Goal: Transaction & Acquisition: Obtain resource

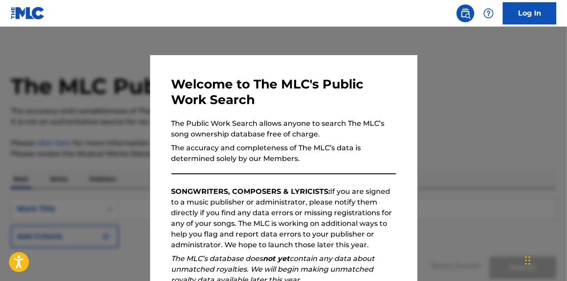
scroll to position [126, 0]
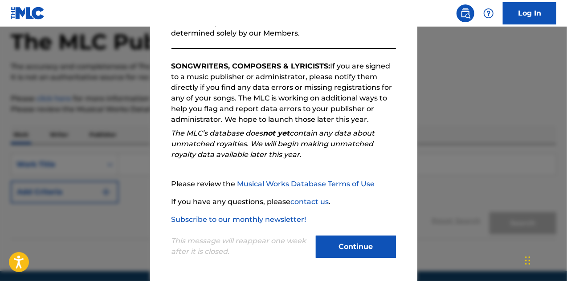
click at [349, 242] on button "Continue" at bounding box center [356, 247] width 80 height 22
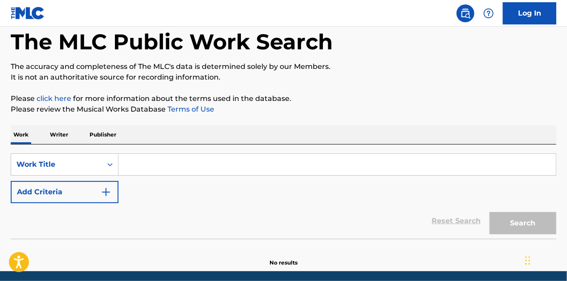
click at [528, 15] on link "Log In" at bounding box center [529, 13] width 53 height 22
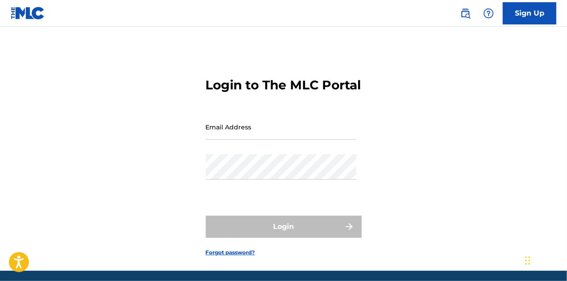
click at [237, 140] on input "Email Address" at bounding box center [281, 126] width 151 height 25
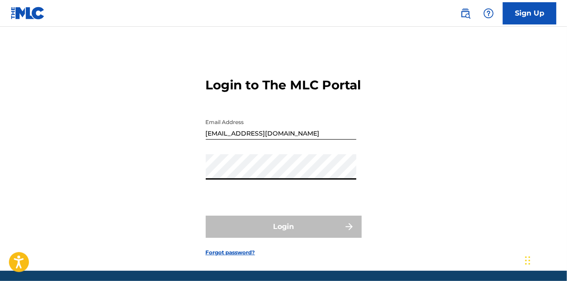
type input "[EMAIL_ADDRESS][DOMAIN_NAME]"
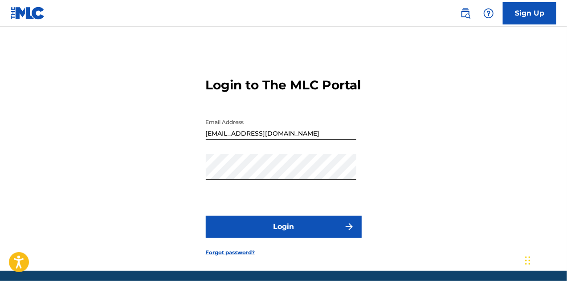
click at [285, 238] on button "Login" at bounding box center [284, 227] width 156 height 22
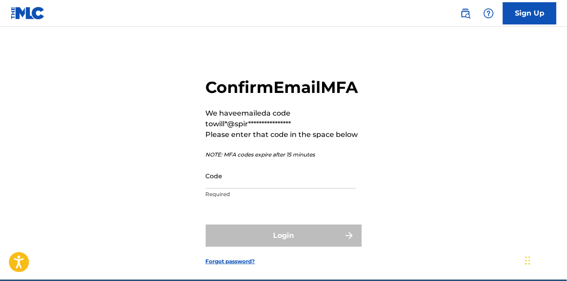
click at [245, 189] on input "Code" at bounding box center [281, 175] width 151 height 25
paste input "927117"
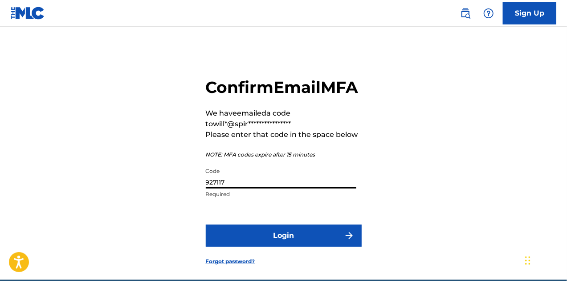
type input "927117"
click at [253, 247] on button "Login" at bounding box center [284, 236] width 156 height 22
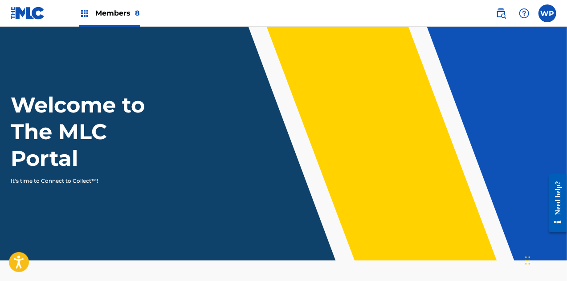
click at [84, 16] on img at bounding box center [84, 13] width 11 height 11
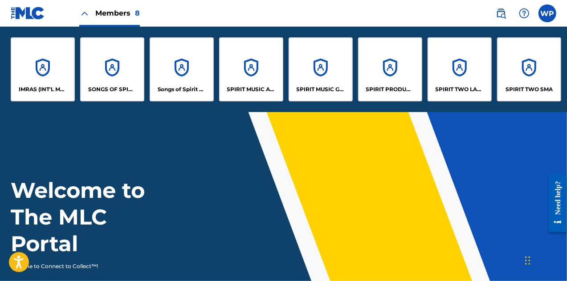
click at [171, 88] on p "Songs of Spirit DFA" at bounding box center [182, 90] width 49 height 8
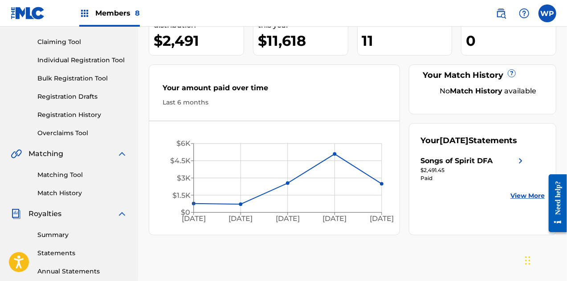
scroll to position [134, 0]
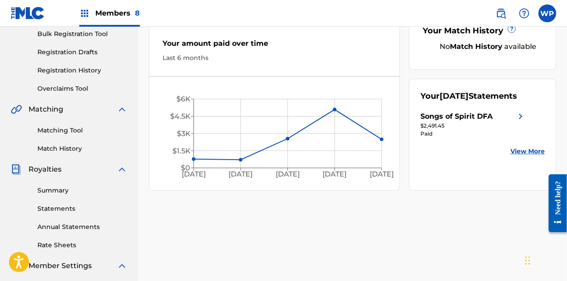
click at [64, 210] on link "Statements" at bounding box center [82, 208] width 90 height 9
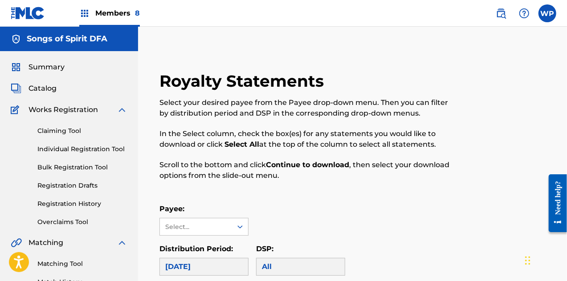
scroll to position [89, 0]
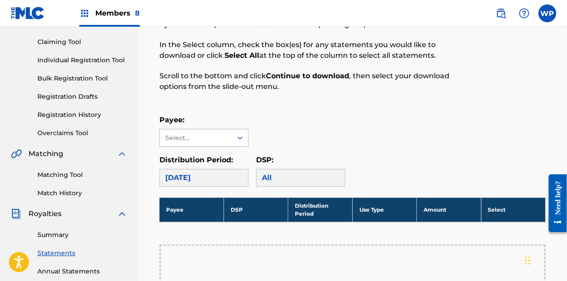
click at [240, 138] on icon at bounding box center [239, 138] width 5 height 3
click at [232, 156] on div "Songs of Spirit DFA" at bounding box center [204, 158] width 88 height 22
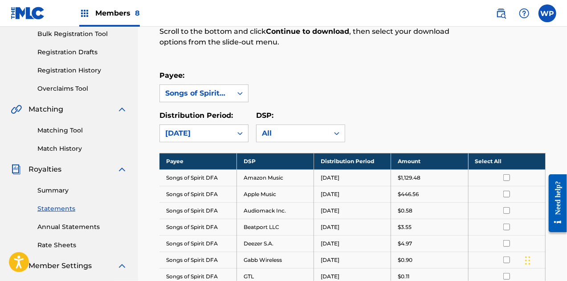
scroll to position [223, 0]
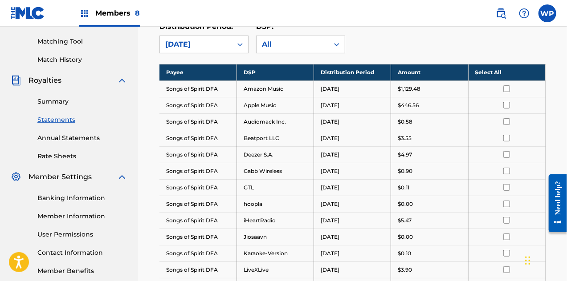
click at [519, 72] on th "Select All" at bounding box center [506, 72] width 77 height 16
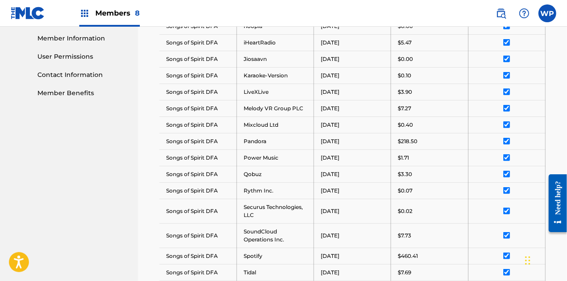
scroll to position [606, 0]
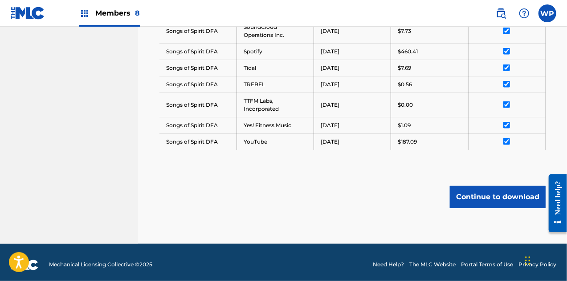
click at [497, 193] on button "Continue to download" at bounding box center [498, 197] width 96 height 22
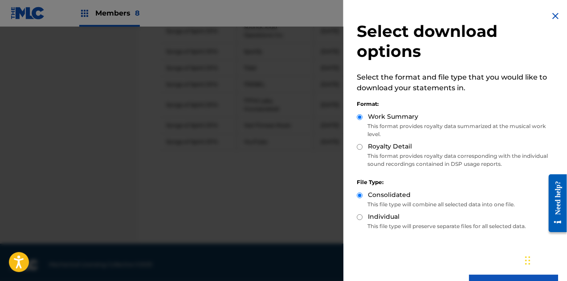
click at [359, 148] on input "Royalty Detail" at bounding box center [360, 147] width 6 height 6
radio input "true"
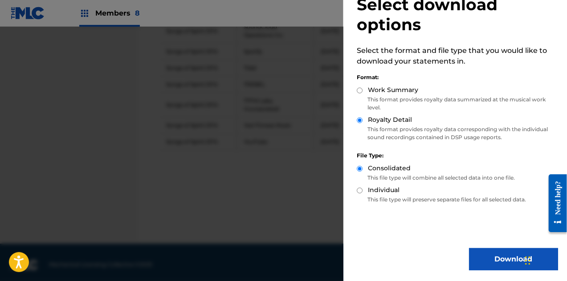
click at [494, 259] on button "Download" at bounding box center [513, 260] width 89 height 22
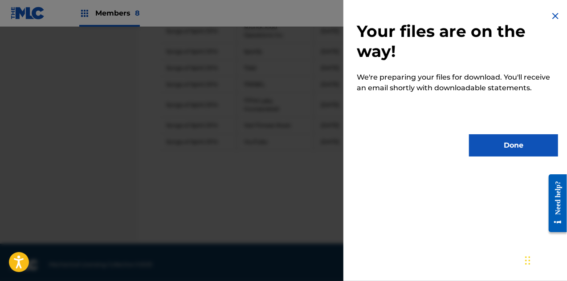
click at [494, 146] on button "Done" at bounding box center [513, 146] width 89 height 22
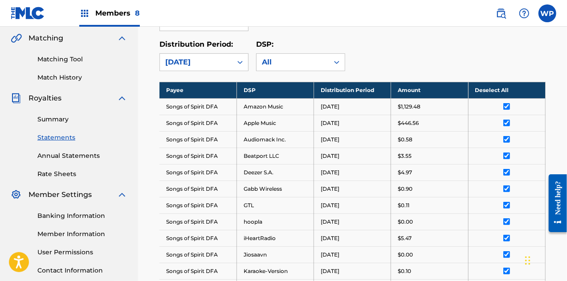
scroll to position [160, 0]
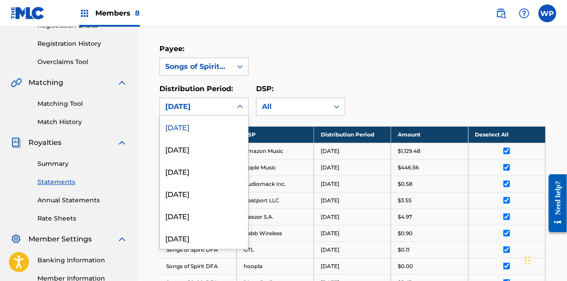
click at [242, 105] on icon at bounding box center [240, 106] width 9 height 9
click at [196, 148] on div "[DATE]" at bounding box center [204, 149] width 88 height 22
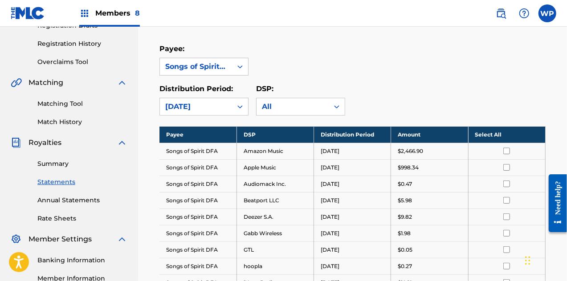
click at [506, 133] on th "Select All" at bounding box center [506, 134] width 77 height 16
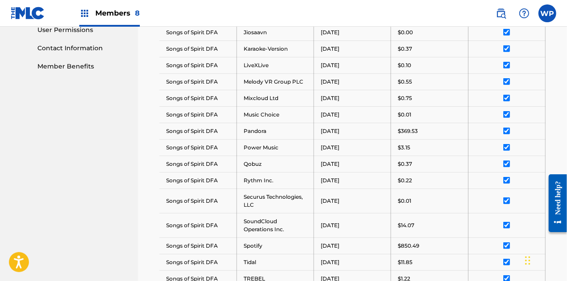
scroll to position [622, 0]
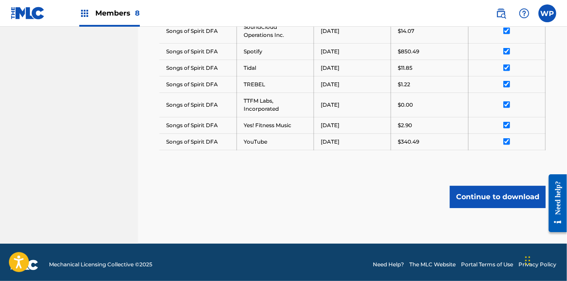
click at [493, 193] on button "Continue to download" at bounding box center [498, 197] width 96 height 22
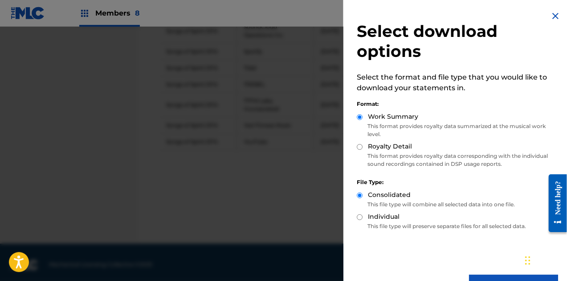
click at [381, 147] on label "Royalty Detail" at bounding box center [390, 146] width 44 height 9
click at [363, 147] on input "Royalty Detail" at bounding box center [360, 147] width 6 height 6
radio input "true"
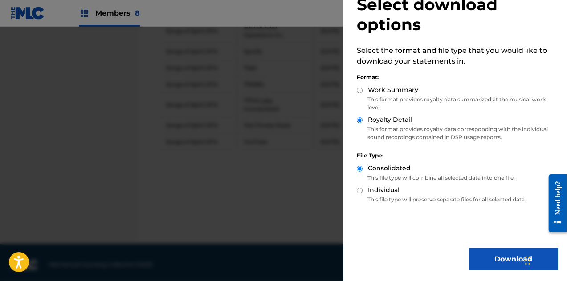
click at [488, 255] on button "Download" at bounding box center [513, 260] width 89 height 22
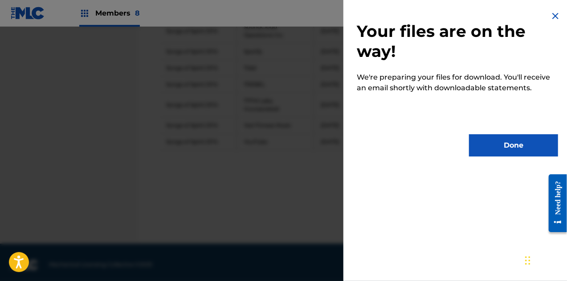
click at [486, 147] on button "Done" at bounding box center [513, 146] width 89 height 22
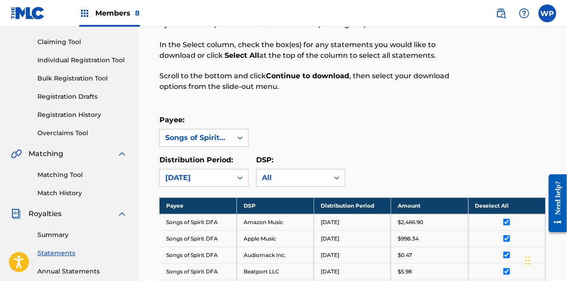
scroll to position [178, 0]
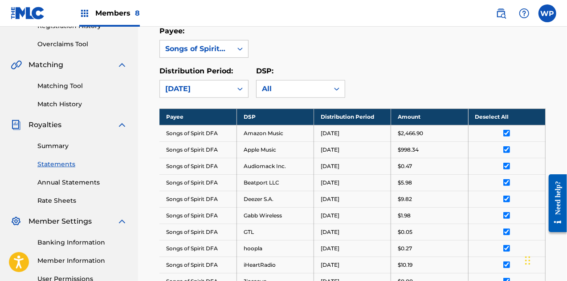
click at [57, 145] on link "Summary" at bounding box center [82, 146] width 90 height 9
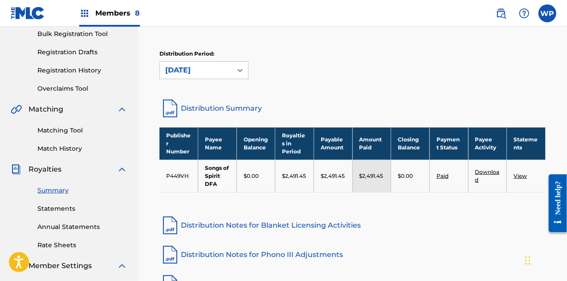
scroll to position [223, 0]
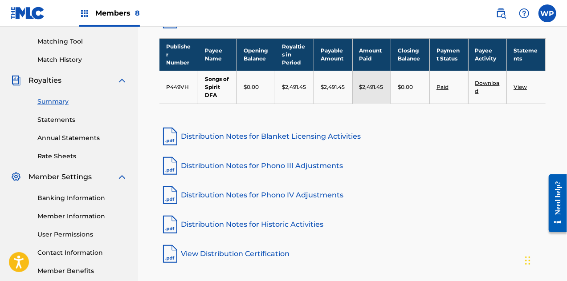
click at [484, 82] on link "Download" at bounding box center [487, 87] width 24 height 15
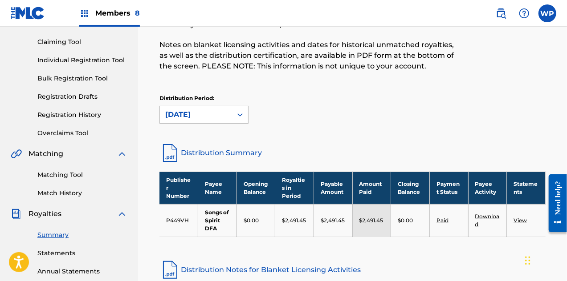
click at [243, 114] on icon at bounding box center [240, 114] width 9 height 9
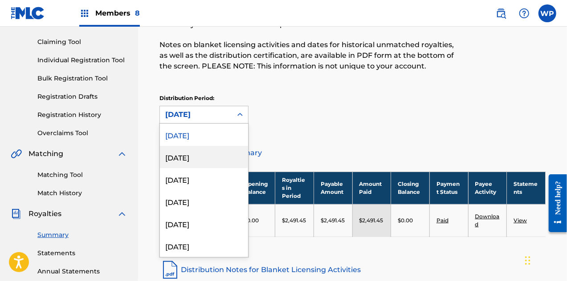
click at [185, 156] on div "[DATE]" at bounding box center [204, 157] width 88 height 22
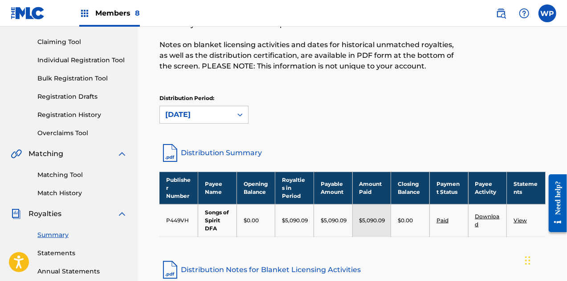
click at [480, 218] on link "Download" at bounding box center [487, 220] width 24 height 15
click at [548, 16] on label at bounding box center [547, 13] width 18 height 18
click at [547, 13] on input "WP Will [PERSON_NAME] [EMAIL_ADDRESS][DOMAIN_NAME] Notification Preferences Pro…" at bounding box center [547, 13] width 0 height 0
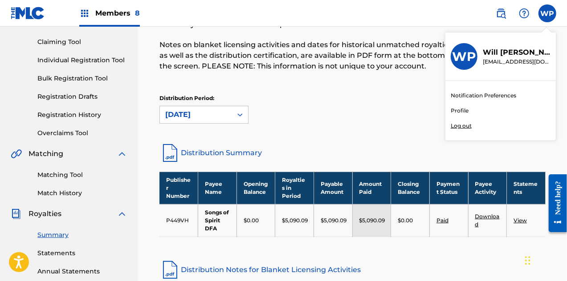
click at [465, 126] on p "Log out" at bounding box center [461, 126] width 21 height 8
click at [547, 13] on input "WP Will [PERSON_NAME] [EMAIL_ADDRESS][DOMAIN_NAME] Notification Preferences Pro…" at bounding box center [547, 13] width 0 height 0
